Goal: Task Accomplishment & Management: Use online tool/utility

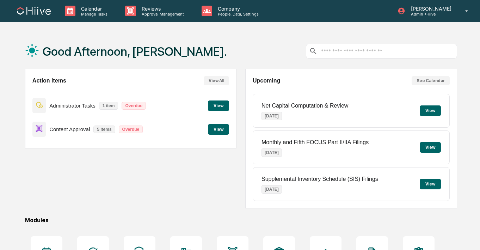
click at [137, 23] on div "Calendar Manage Tasks Reviews Approval Management Company People, Data, Setting…" at bounding box center [240, 170] width 480 height 341
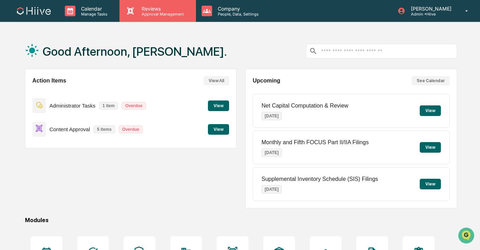
click at [137, 9] on p "Reviews" at bounding box center [161, 9] width 51 height 6
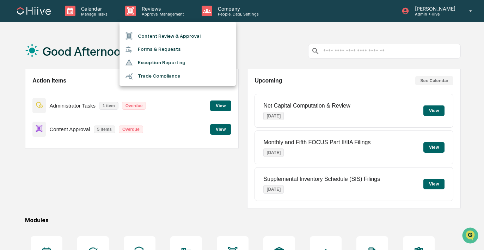
click at [147, 40] on li "Content Review & Approval" at bounding box center [177, 35] width 116 height 13
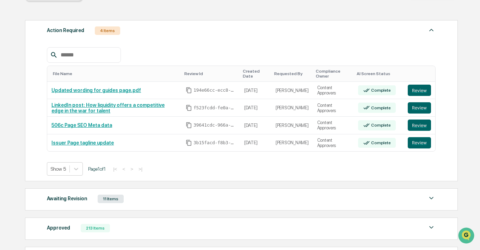
scroll to position [103, 0]
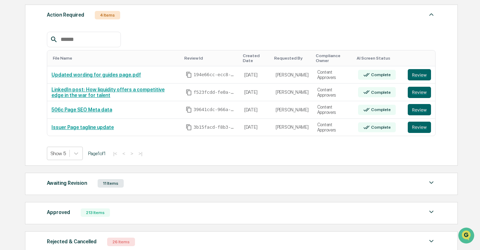
click at [144, 187] on div "Awaiting Revision 11 Items" at bounding box center [241, 183] width 389 height 10
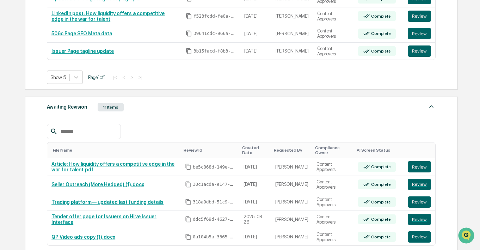
scroll to position [297, 0]
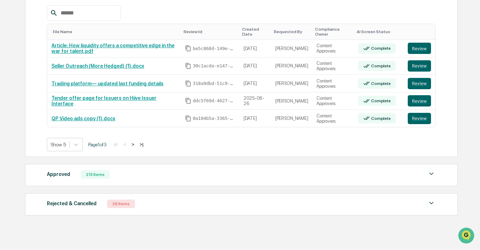
click at [144, 177] on div "Approved 213 Items" at bounding box center [241, 174] width 389 height 10
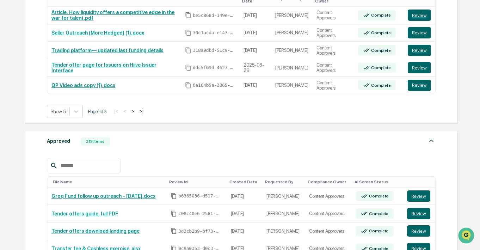
scroll to position [398, 0]
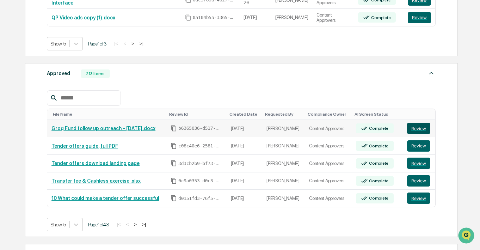
click at [423, 125] on button "Review" at bounding box center [418, 128] width 23 height 11
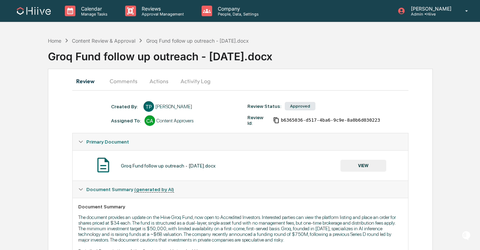
click at [127, 81] on button "Comments" at bounding box center [123, 81] width 39 height 17
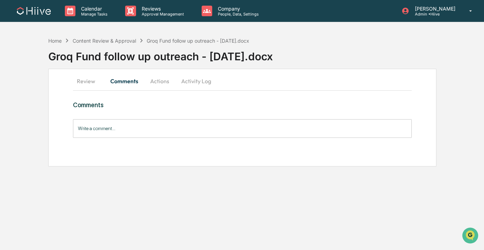
click at [195, 82] on button "Activity Log" at bounding box center [195, 81] width 41 height 17
